Goal: Task Accomplishment & Management: Complete application form

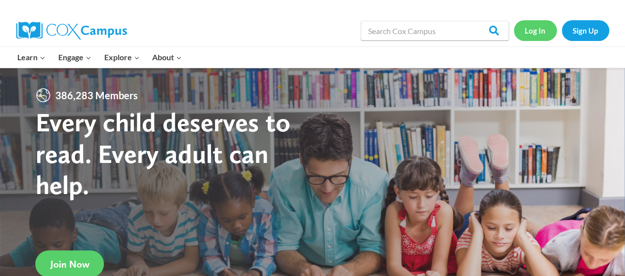
click at [546, 30] on link "Log In" at bounding box center [534, 30] width 43 height 20
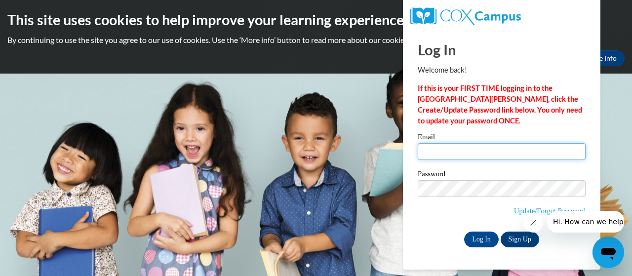
click at [442, 152] on input "Email" at bounding box center [502, 151] width 168 height 17
type input "jodiholler24@gmail.com"
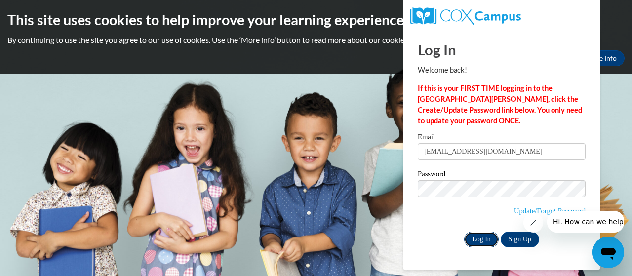
click at [474, 234] on input "Log In" at bounding box center [481, 240] width 35 height 16
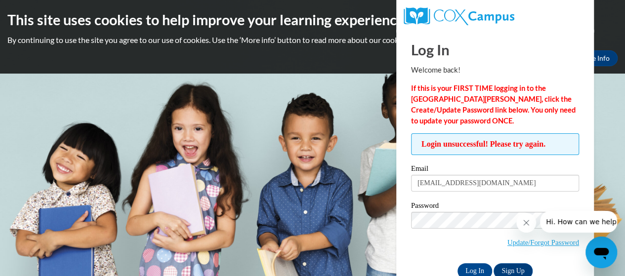
click at [526, 223] on icon "Close message from company" at bounding box center [526, 223] width 8 height 8
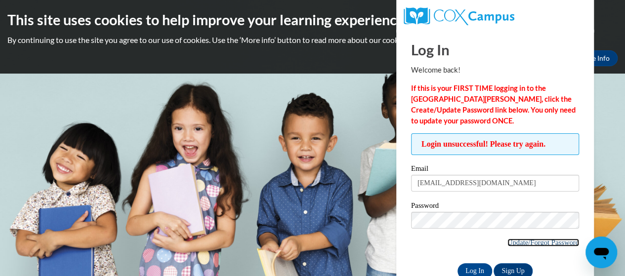
click at [538, 243] on link "Update/Forgot Password" at bounding box center [543, 242] width 72 height 8
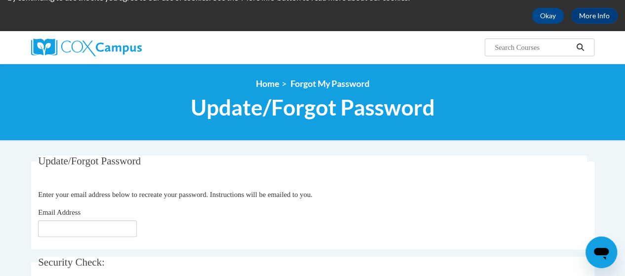
scroll to position [99, 0]
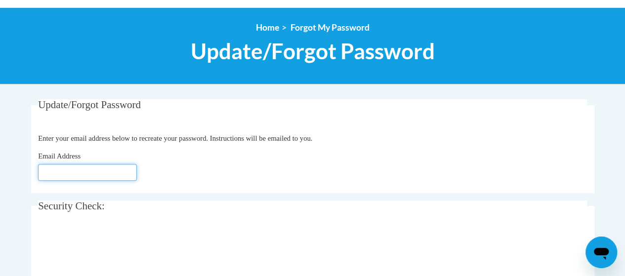
click at [116, 171] on input "Email Address" at bounding box center [87, 172] width 99 height 17
type input "jodiholler24@gmail.com"
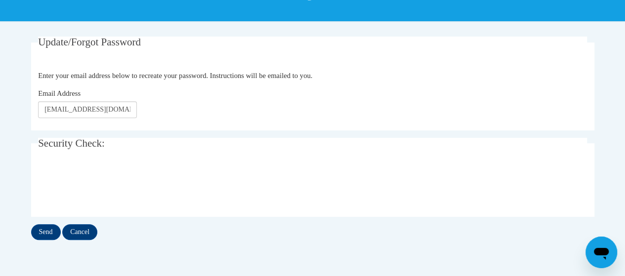
scroll to position [197, 0]
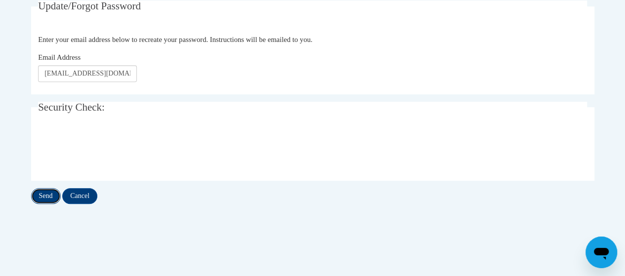
click at [50, 191] on input "Send" at bounding box center [46, 196] width 30 height 16
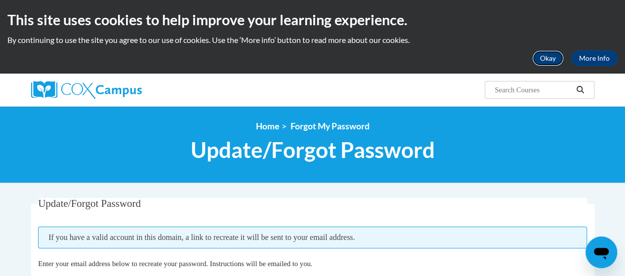
click at [541, 58] on button "Okay" at bounding box center [548, 58] width 32 height 16
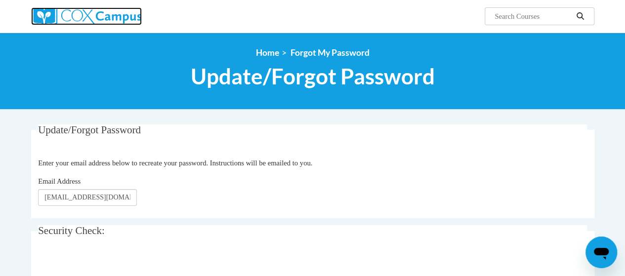
click at [86, 11] on img at bounding box center [86, 16] width 111 height 18
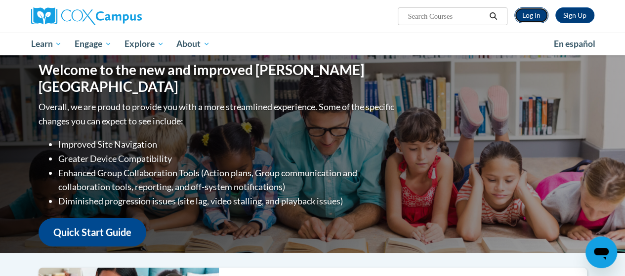
click at [537, 15] on link "Log In" at bounding box center [531, 15] width 34 height 16
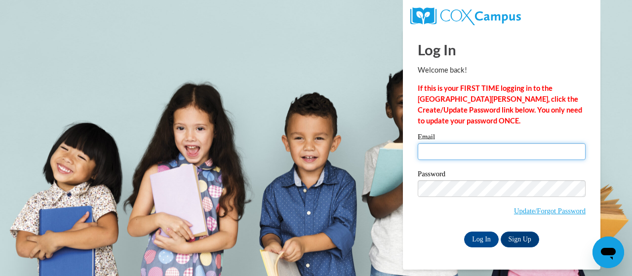
click at [438, 148] on input "Email" at bounding box center [502, 151] width 168 height 17
type input "jodiholler24@gmail.com"
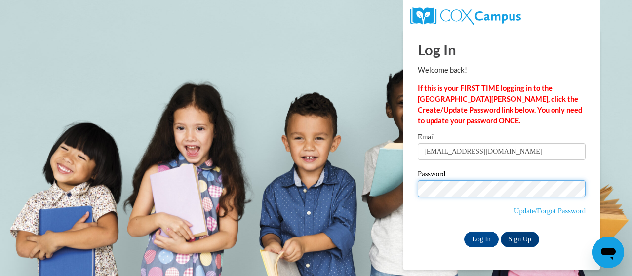
click at [369, 191] on body "Log In Welcome back! If this is your FIRST TIME logging in to the NEW Cox Campu…" at bounding box center [316, 138] width 632 height 276
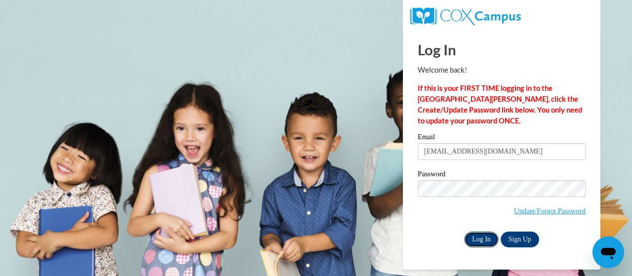
click at [487, 235] on input "Log In" at bounding box center [481, 240] width 35 height 16
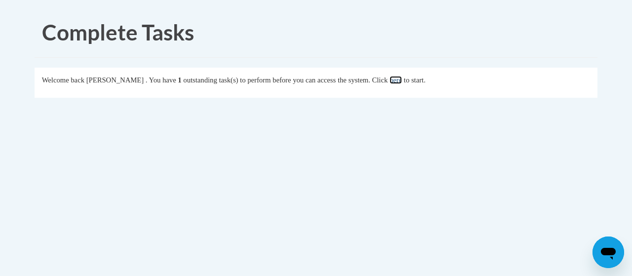
click at [402, 81] on link "here" at bounding box center [396, 80] width 12 height 8
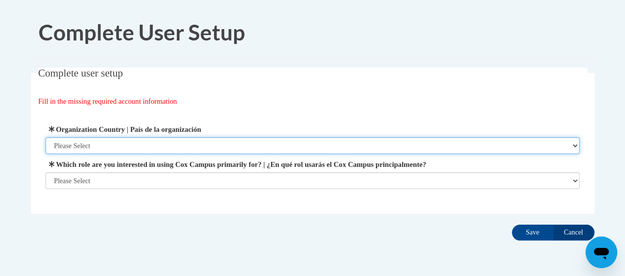
click at [255, 144] on select "Please Select United States | Estados Unidos Outside of the United States | Fue…" at bounding box center [312, 145] width 534 height 17
select select "ad49bcad-a171-4b2e-b99c-48b446064914"
click at [45, 137] on select "Please Select United States | Estados Unidos Outside of the United States | Fue…" at bounding box center [312, 145] width 534 height 17
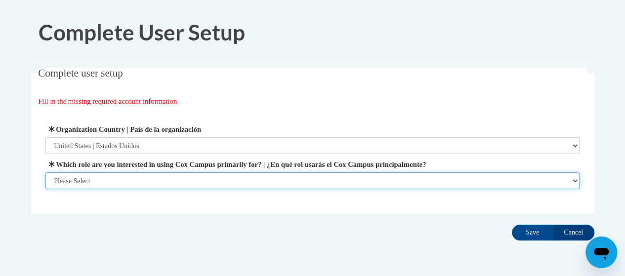
click at [258, 180] on select "Please Select College/University | Colegio/Universidad Community/Nonprofit Part…" at bounding box center [312, 180] width 534 height 17
select select "fbf2d438-af2f-41f8-98f1-81c410e29de3"
click at [45, 189] on select "Please Select College/University | Colegio/Universidad Community/Nonprofit Part…" at bounding box center [312, 180] width 534 height 17
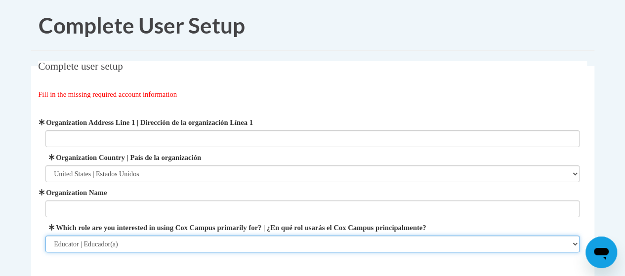
scroll to position [99, 0]
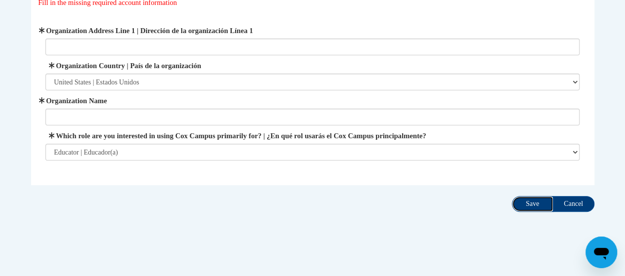
click at [528, 200] on input "Save" at bounding box center [531, 204] width 41 height 16
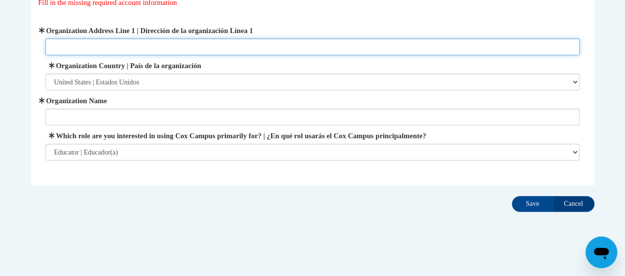
click at [160, 44] on input "Organization Address Line 1 | Dirección de la organización Línea 1" at bounding box center [312, 47] width 534 height 17
type input "503 Hawthorne st Ste 103 Alexandria, Mn 56308"
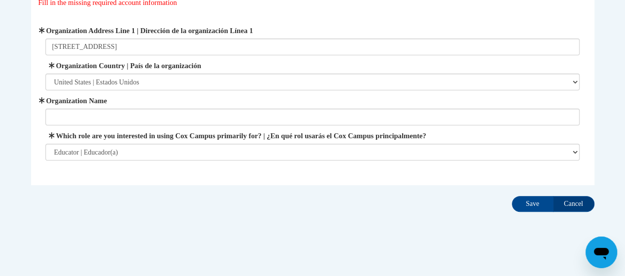
click at [163, 108] on span "Organization Name" at bounding box center [312, 110] width 534 height 30
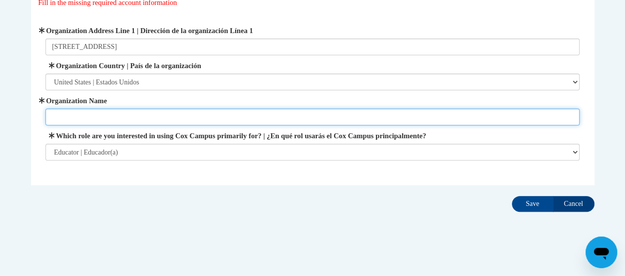
click at [164, 113] on input "Organization Name" at bounding box center [312, 117] width 534 height 17
type input "All-Pro Childcare Center, LLC"
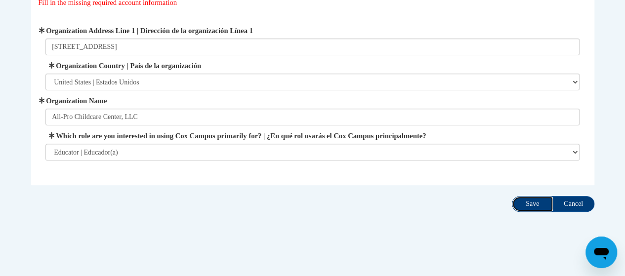
click at [535, 198] on input "Save" at bounding box center [531, 204] width 41 height 16
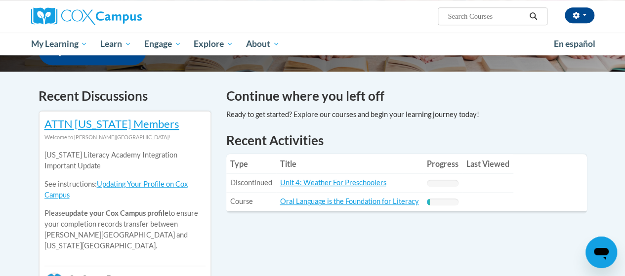
scroll to position [296, 0]
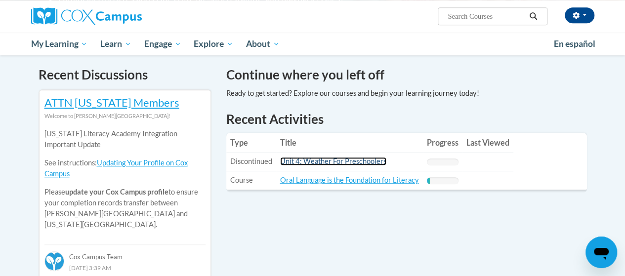
click at [359, 161] on link "Unit 4: Weather For Preschoolers" at bounding box center [333, 161] width 106 height 8
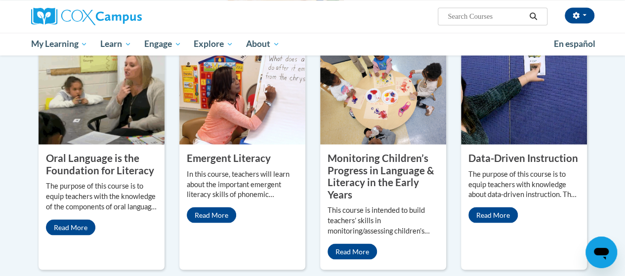
scroll to position [593, 0]
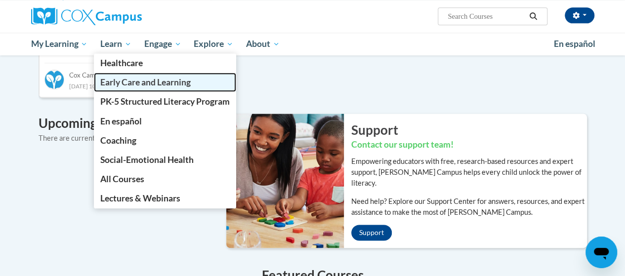
click at [130, 80] on span "Early Care and Learning" at bounding box center [145, 82] width 90 height 10
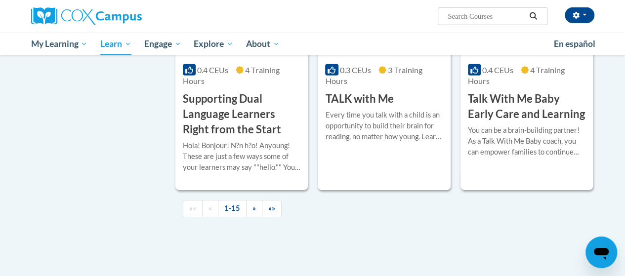
scroll to position [1382, 0]
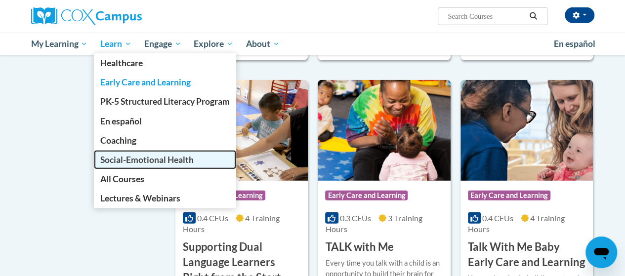
click at [151, 159] on span "Social-Emotional Health" at bounding box center [146, 160] width 93 height 10
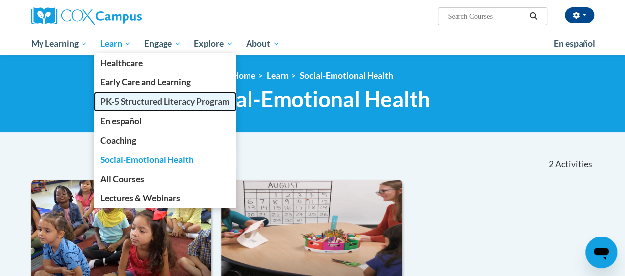
click at [121, 96] on span "PK-5 Structured Literacy Program" at bounding box center [164, 101] width 129 height 10
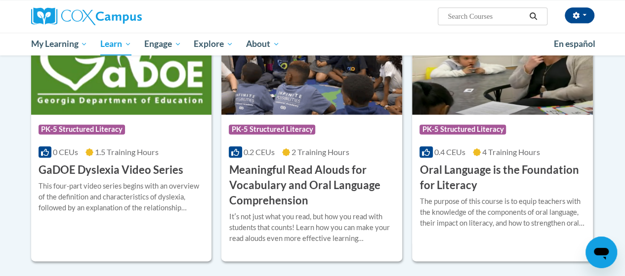
scroll to position [543, 0]
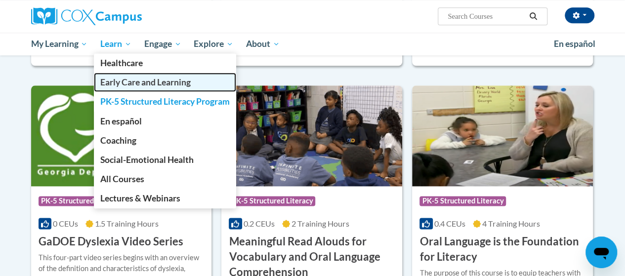
click at [129, 80] on span "Early Care and Learning" at bounding box center [145, 82] width 90 height 10
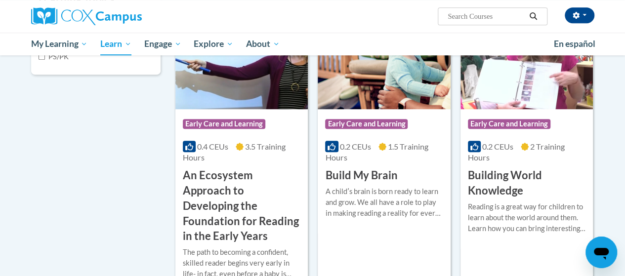
scroll to position [148, 0]
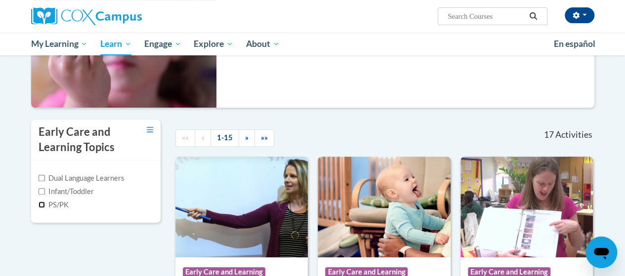
click at [39, 202] on input "PS/PK" at bounding box center [42, 204] width 6 height 6
checkbox input "true"
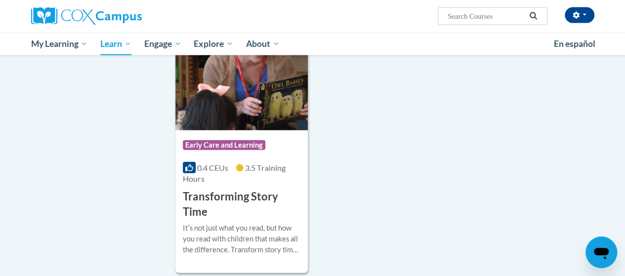
scroll to position [1136, 0]
